Goal: Navigation & Orientation: Find specific page/section

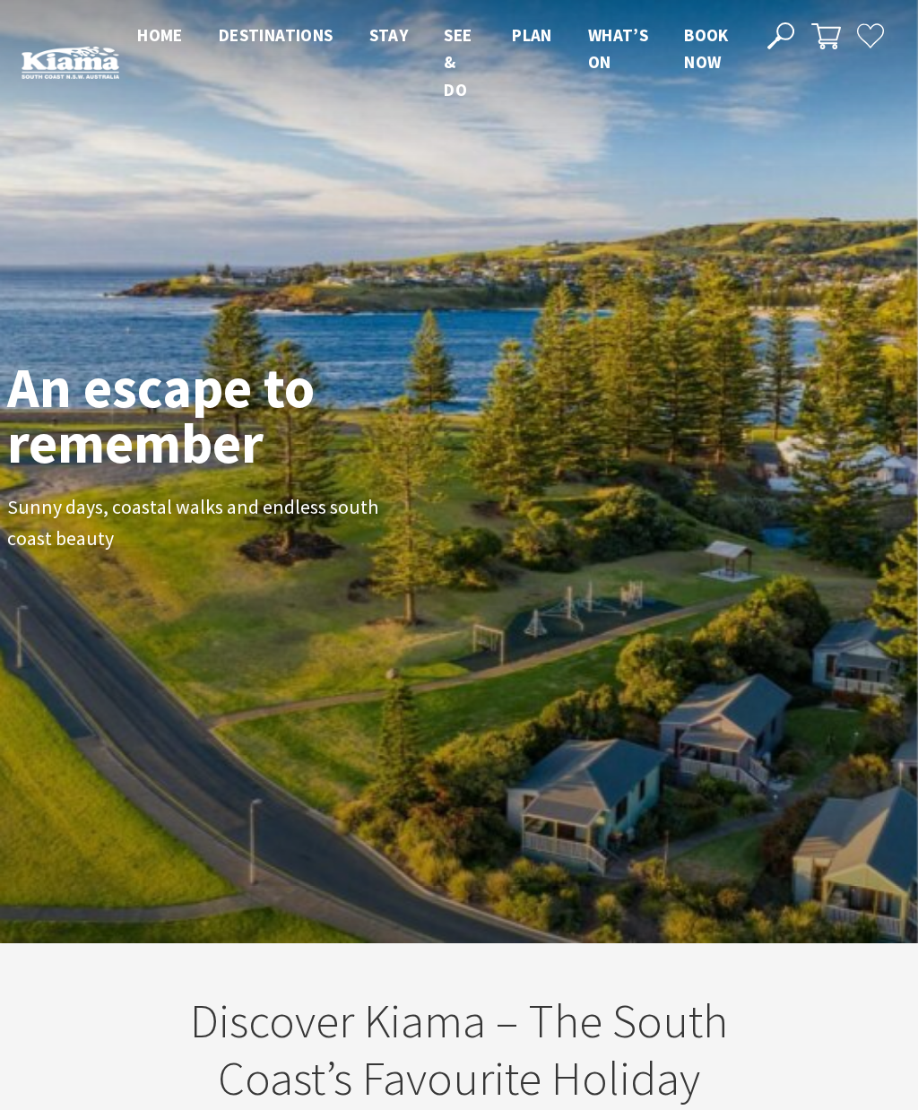
scroll to position [239, 905]
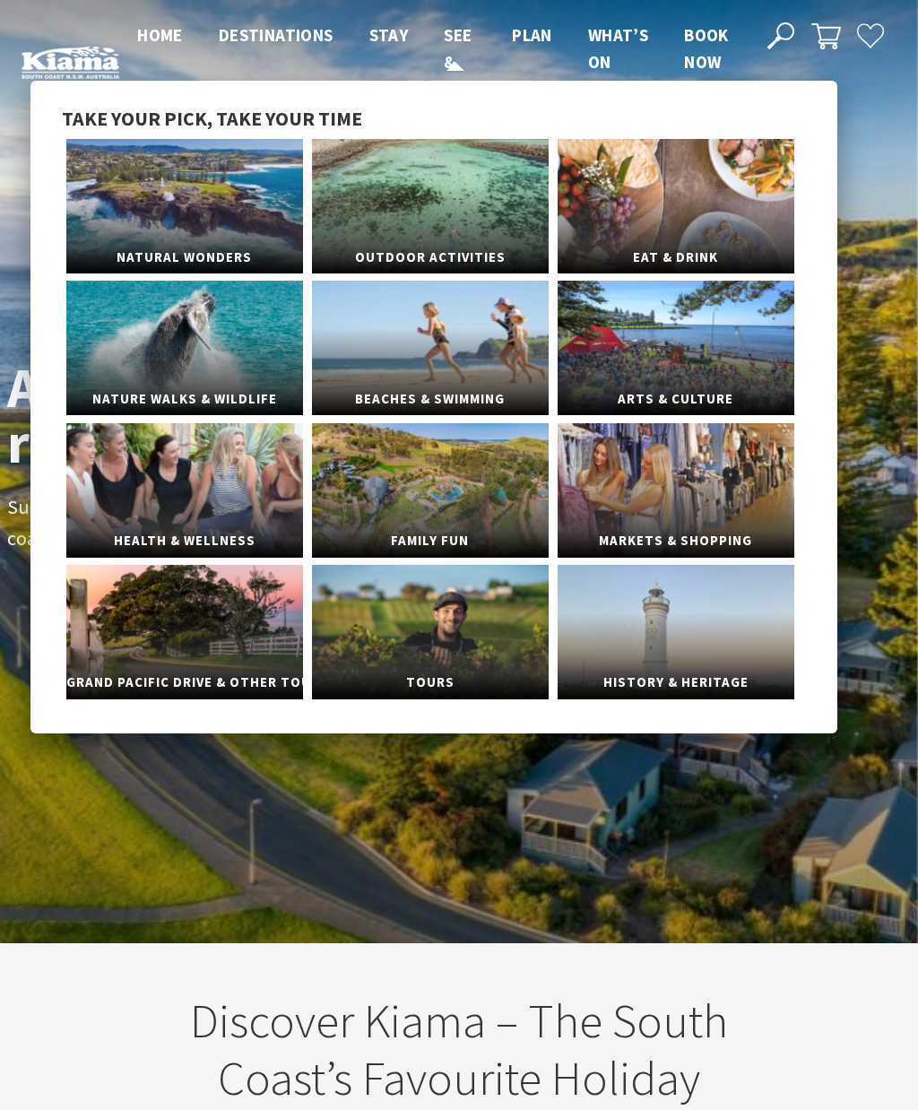
click at [446, 66] on link "See & Do" at bounding box center [458, 63] width 28 height 78
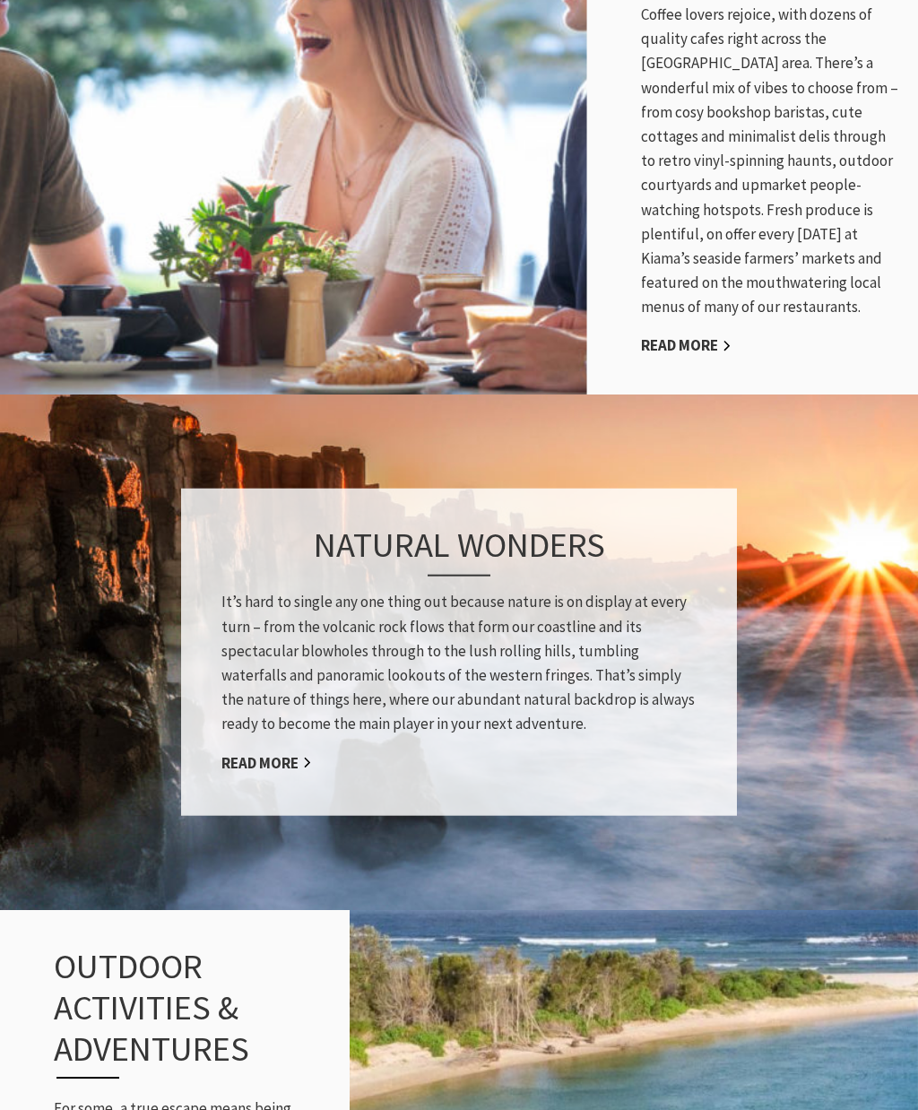
scroll to position [1316, 0]
click at [282, 774] on link "Read More" at bounding box center [266, 763] width 91 height 21
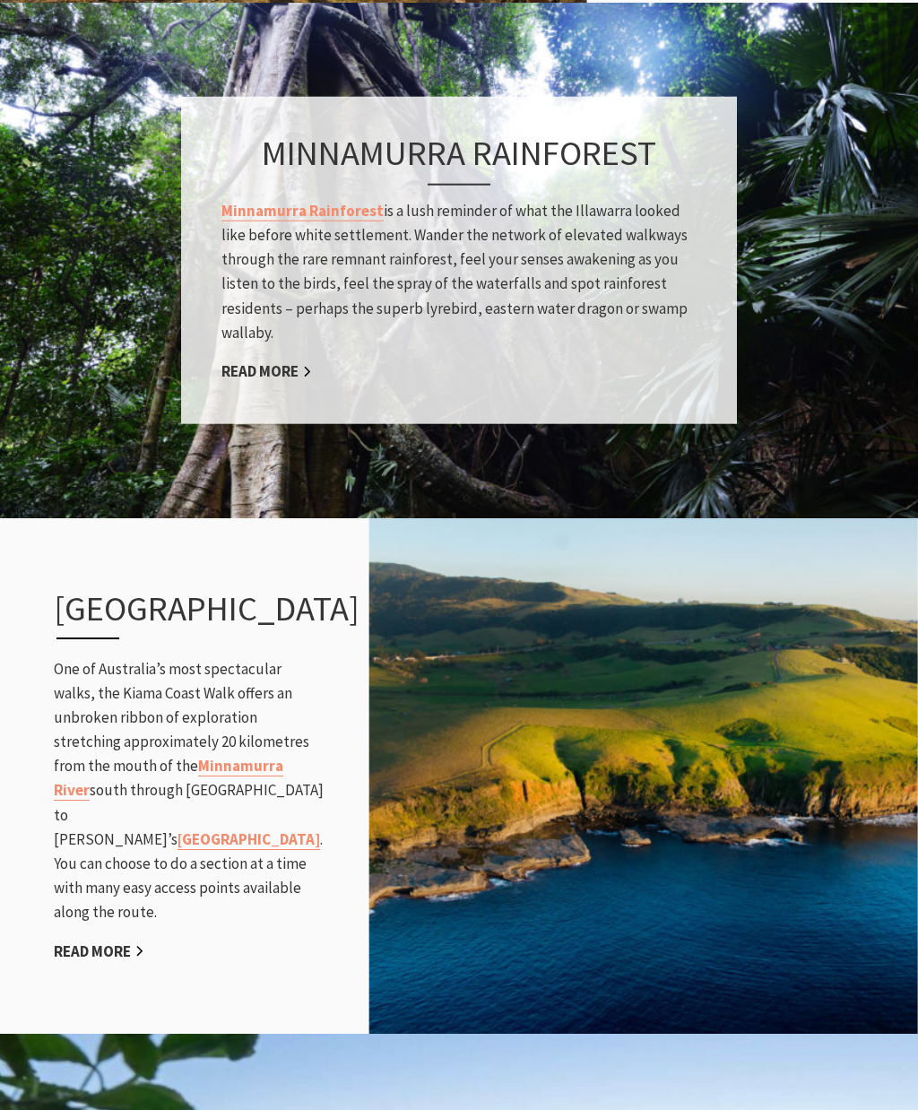
scroll to position [1713, 0]
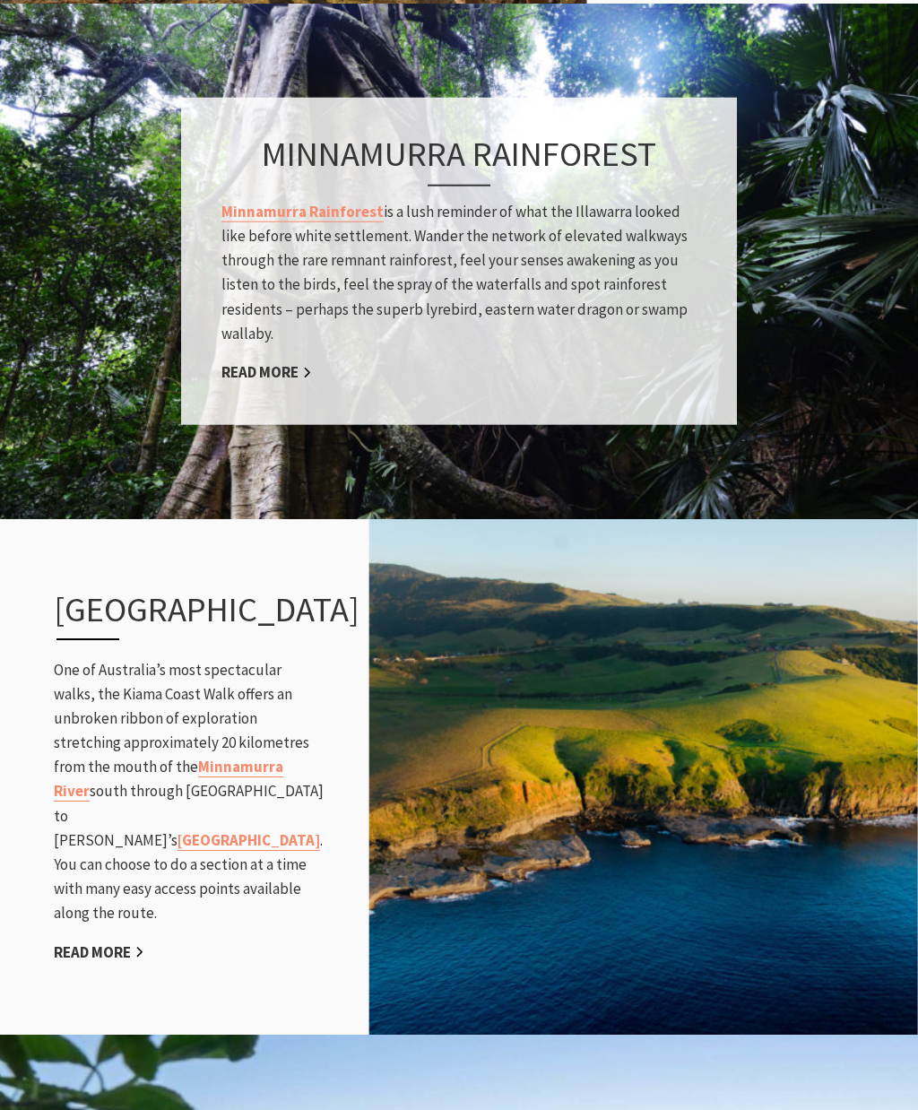
click at [123, 963] on link "Read More" at bounding box center [99, 952] width 91 height 21
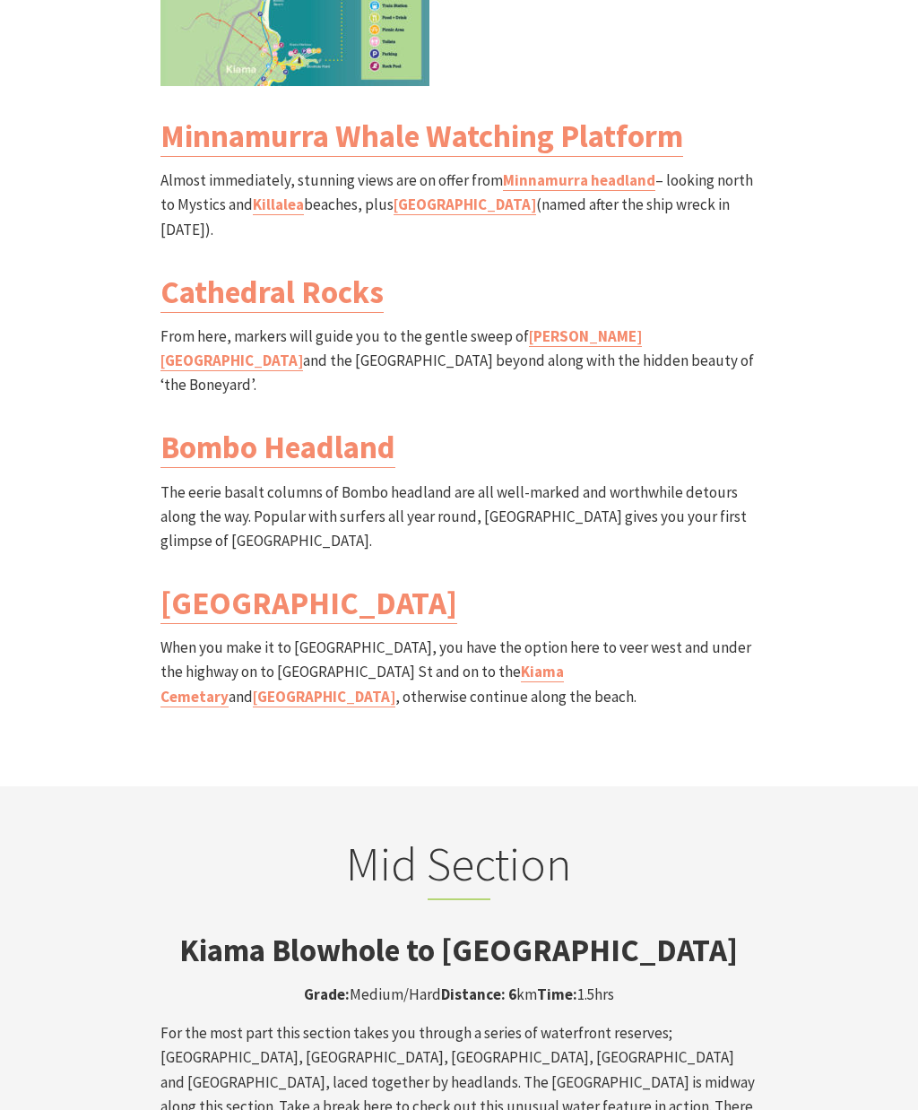
scroll to position [568, 914]
